Goal: Information Seeking & Learning: Learn about a topic

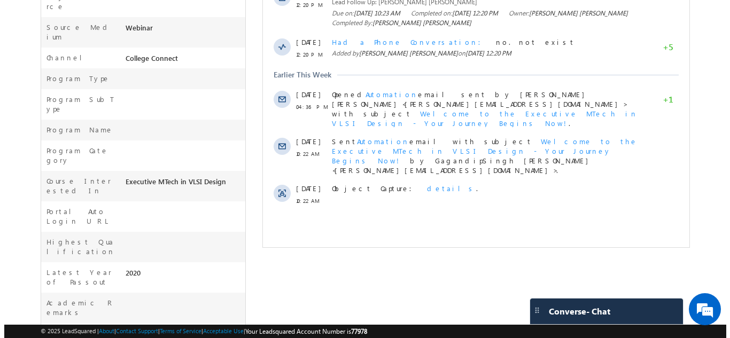
scroll to position [323, 0]
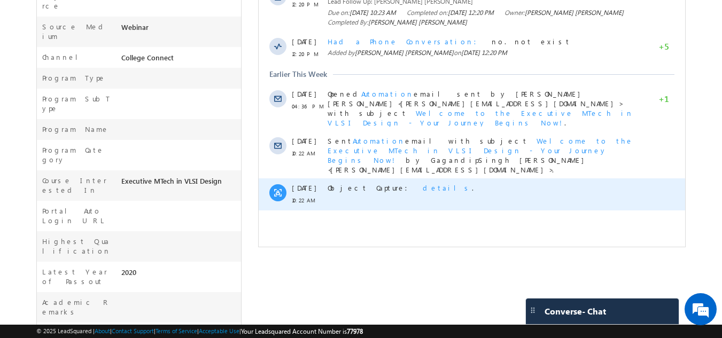
click at [423, 183] on span "details" at bounding box center [447, 187] width 49 height 9
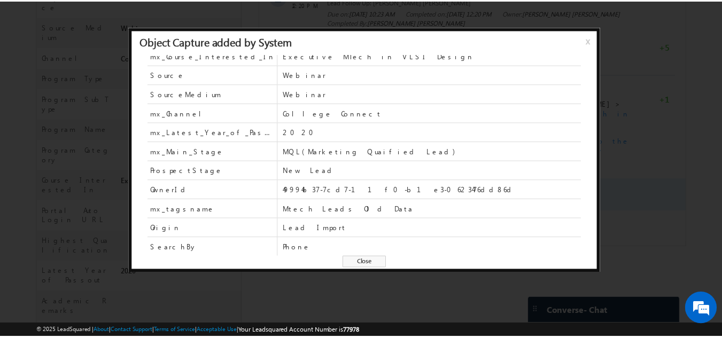
scroll to position [0, 0]
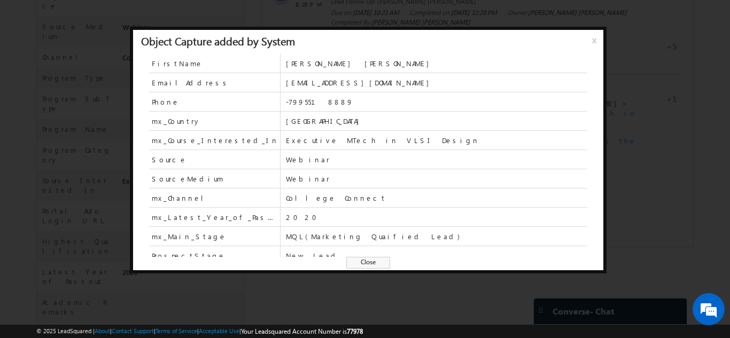
drag, startPoint x: 586, startPoint y: 38, endPoint x: 593, endPoint y: 38, distance: 6.4
click at [593, 38] on div "Object Capture added by System x" at bounding box center [368, 42] width 470 height 24
click at [593, 38] on span "x" at bounding box center [596, 44] width 9 height 19
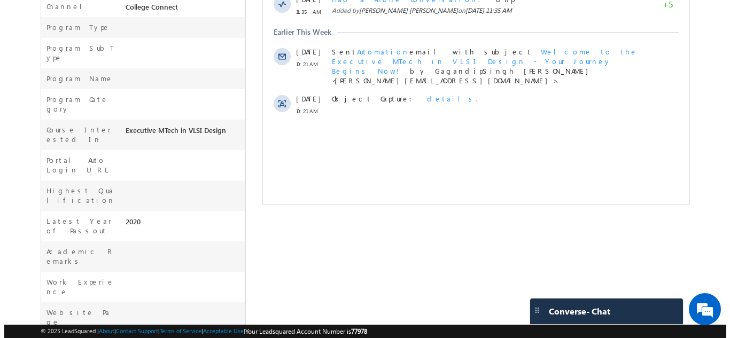
scroll to position [367, 0]
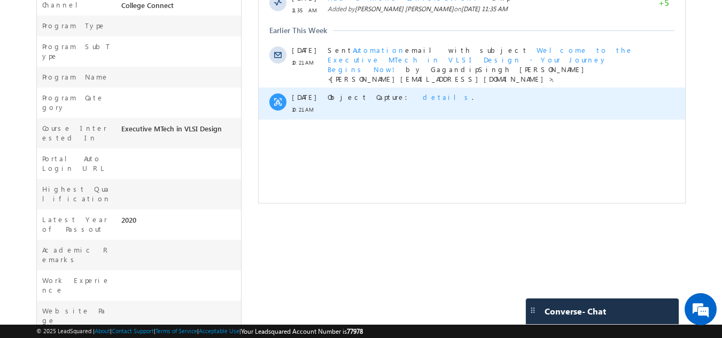
click at [423, 92] on span "details" at bounding box center [447, 96] width 49 height 9
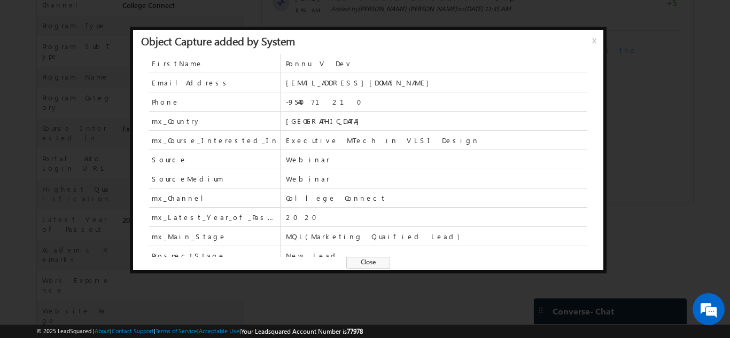
scroll to position [0, 0]
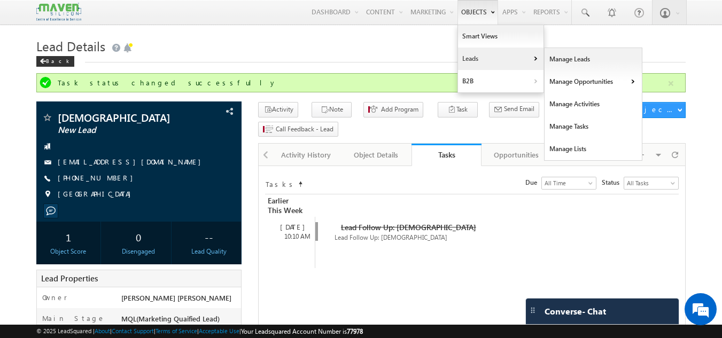
click at [475, 61] on link "Leads" at bounding box center [501, 59] width 86 height 22
click at [555, 64] on link "Manage Leads" at bounding box center [594, 59] width 98 height 22
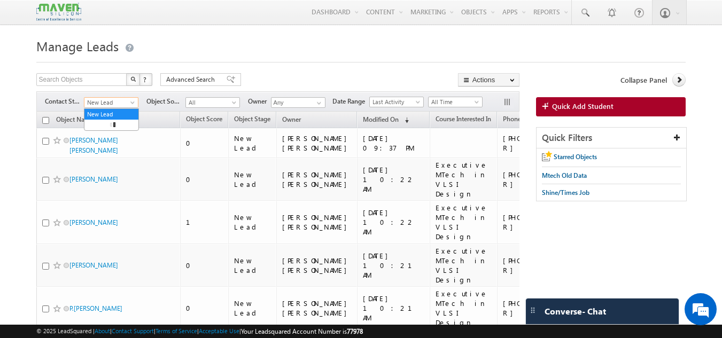
click at [129, 102] on span at bounding box center [133, 105] width 9 height 9
click at [332, 82] on div "Search Objects X ? 462 results found Advanced Search Advanced Search Advanced s…" at bounding box center [277, 81] width 483 height 16
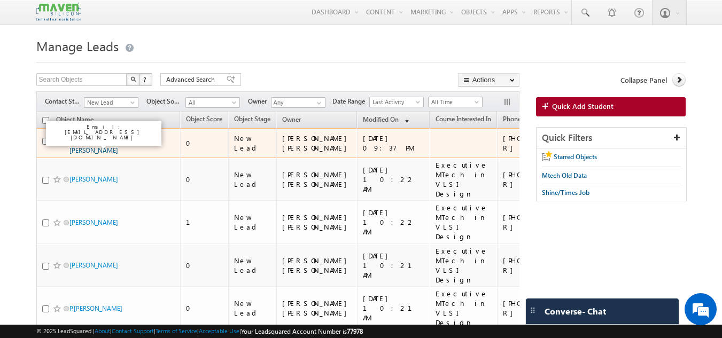
click at [104, 141] on link "[PERSON_NAME] [PERSON_NAME]" at bounding box center [94, 145] width 49 height 18
